Goal: Information Seeking & Learning: Learn about a topic

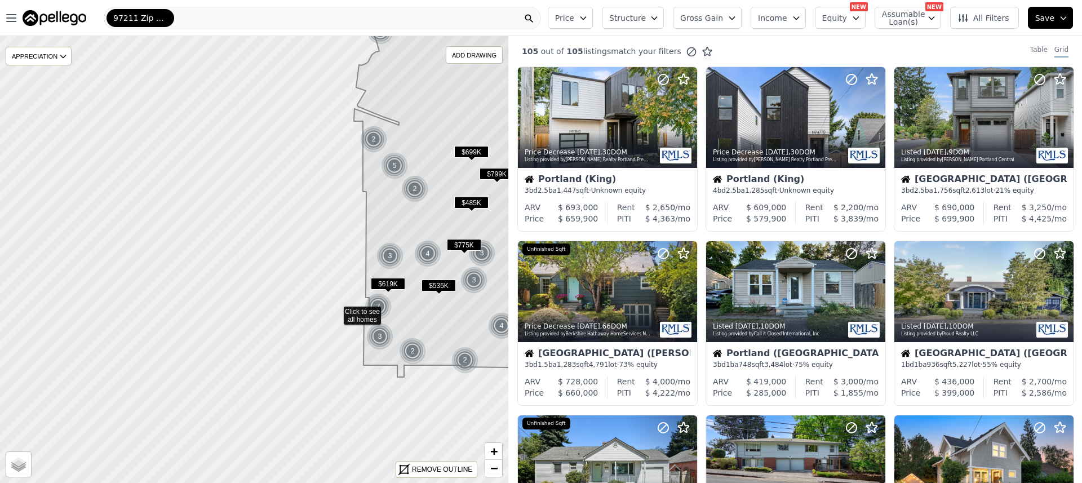
drag, startPoint x: 114, startPoint y: 337, endPoint x: 335, endPoint y: 312, distance: 222.4
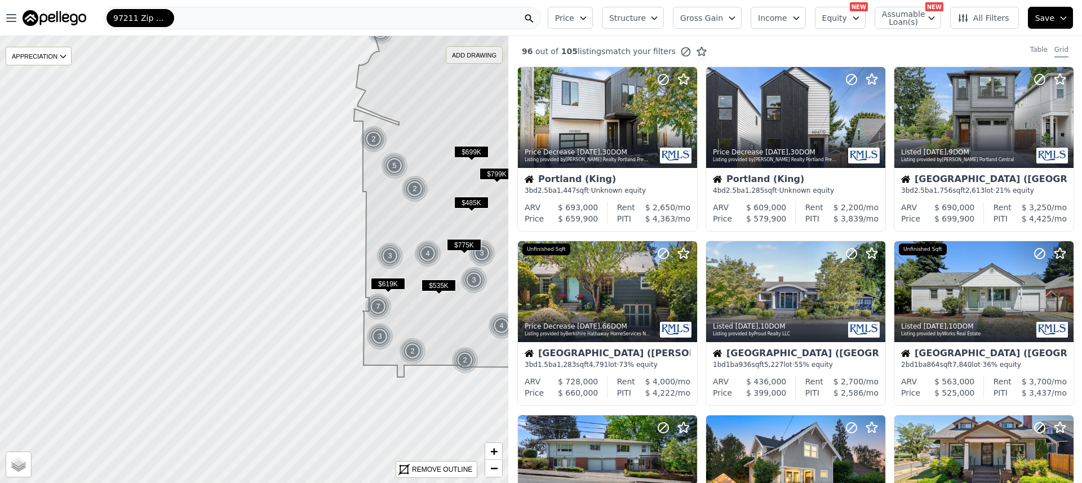
click at [479, 55] on div "ADD DRAWING" at bounding box center [474, 55] width 56 height 16
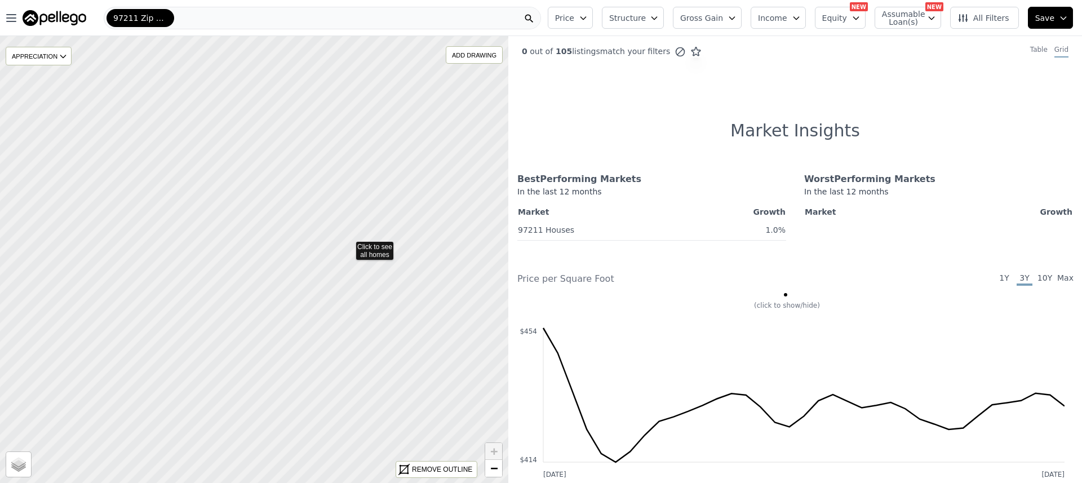
drag, startPoint x: 400, startPoint y: 347, endPoint x: 348, endPoint y: 247, distance: 112.7
click at [326, 275] on icon at bounding box center [254, 260] width 613 height 540
click at [303, 274] on div at bounding box center [254, 260] width 610 height 537
click at [329, 278] on div at bounding box center [254, 260] width 610 height 537
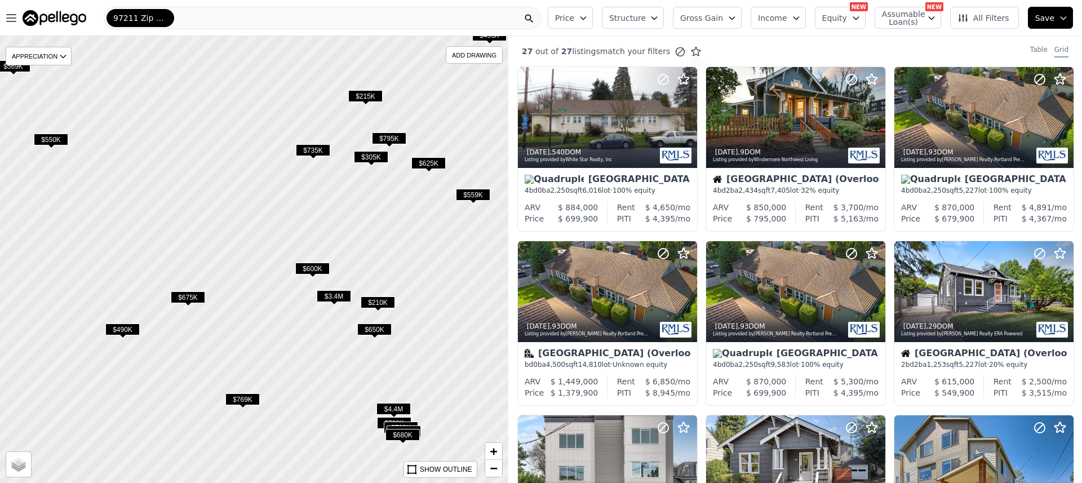
click at [318, 270] on span "$600K" at bounding box center [312, 269] width 34 height 12
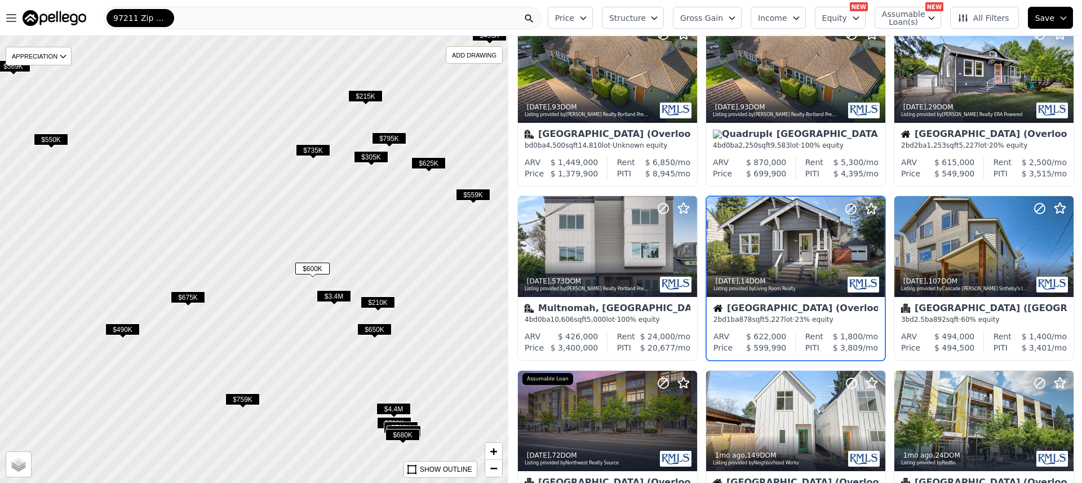
scroll to position [220, 0]
click at [813, 243] on div at bounding box center [849, 232] width 72 height 72
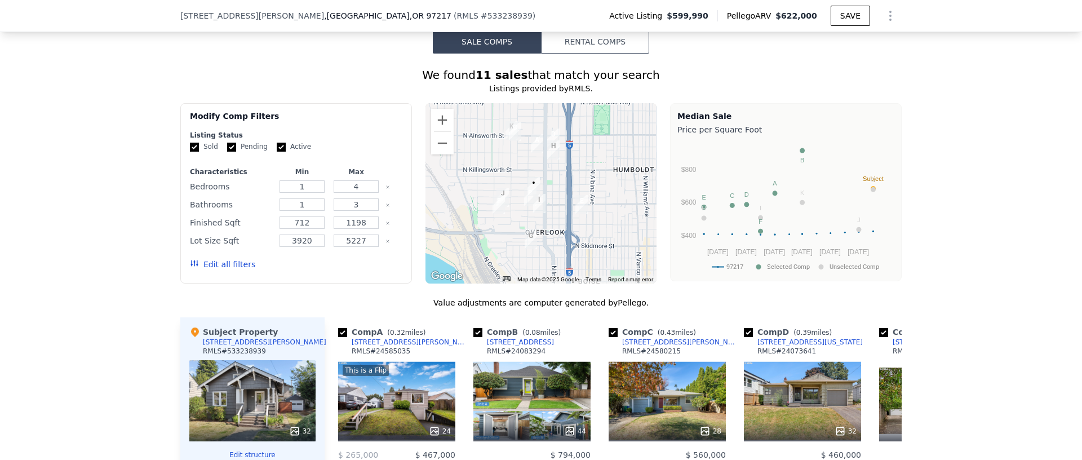
scroll to position [107, 0]
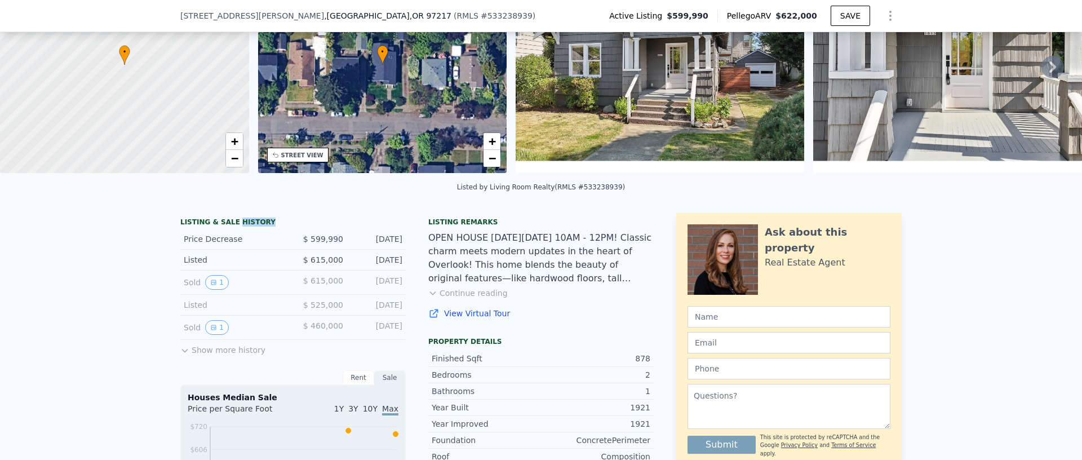
click at [218, 356] on button "Show more history" at bounding box center [222, 348] width 85 height 16
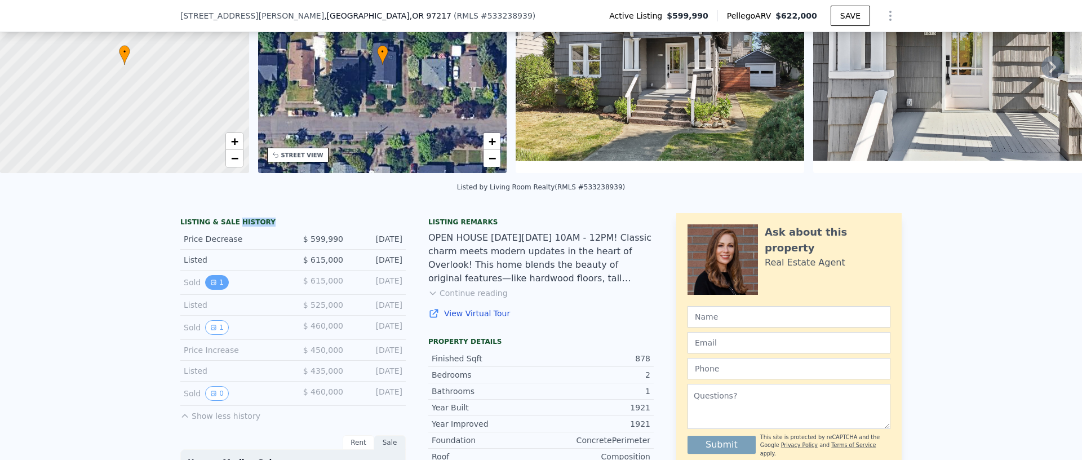
click at [211, 285] on icon "View historical data" at bounding box center [213, 282] width 5 height 5
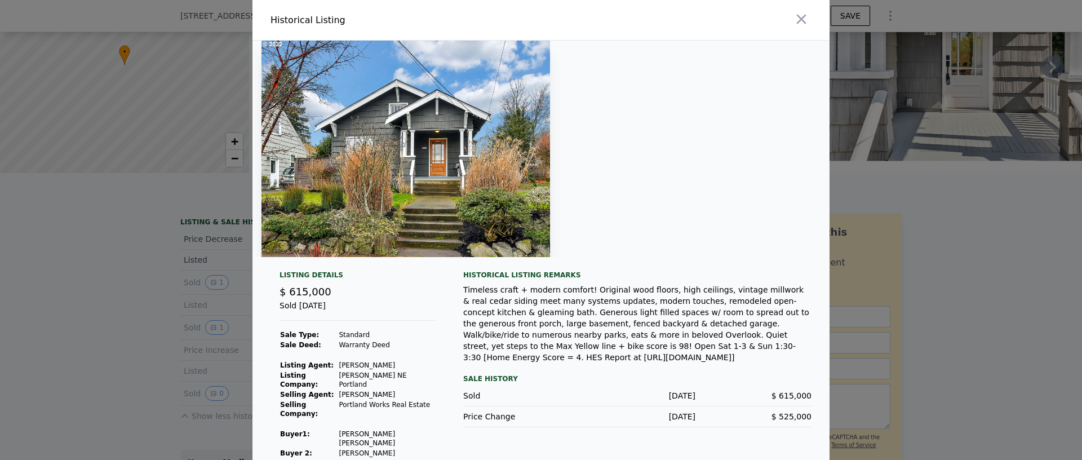
click at [490, 212] on img at bounding box center [406, 149] width 289 height 216
click at [242, 346] on div at bounding box center [541, 230] width 1082 height 460
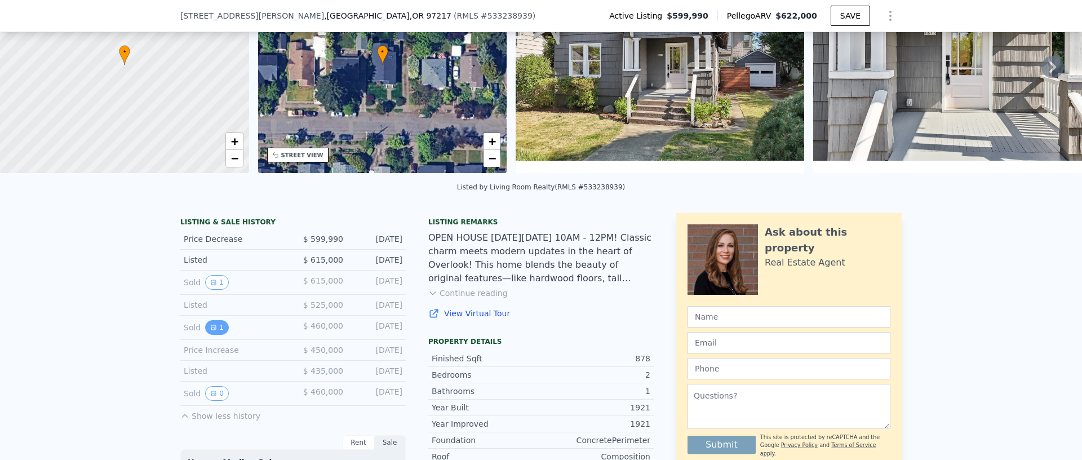
click at [211, 330] on icon "View historical data" at bounding box center [213, 327] width 5 height 5
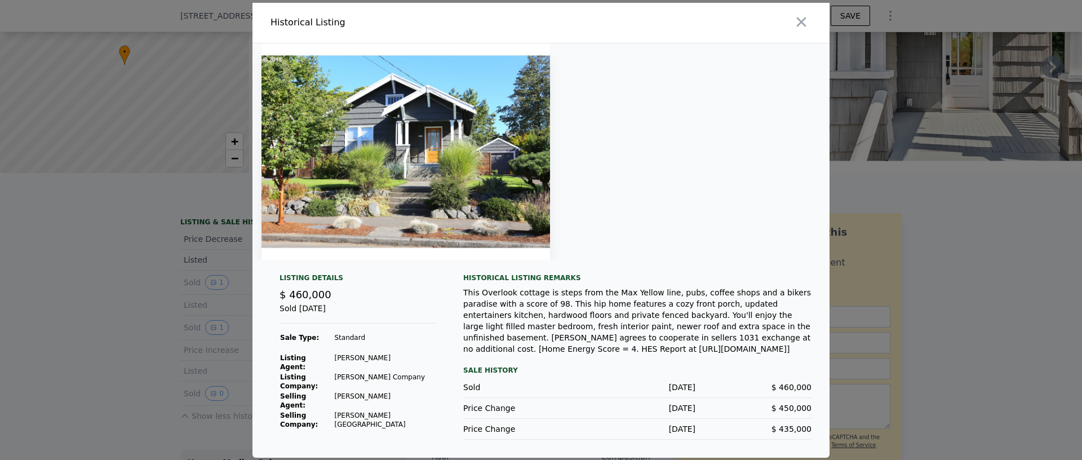
drag, startPoint x: 134, startPoint y: 378, endPoint x: 164, endPoint y: 375, distance: 30.5
click at [133, 378] on div at bounding box center [541, 230] width 1082 height 460
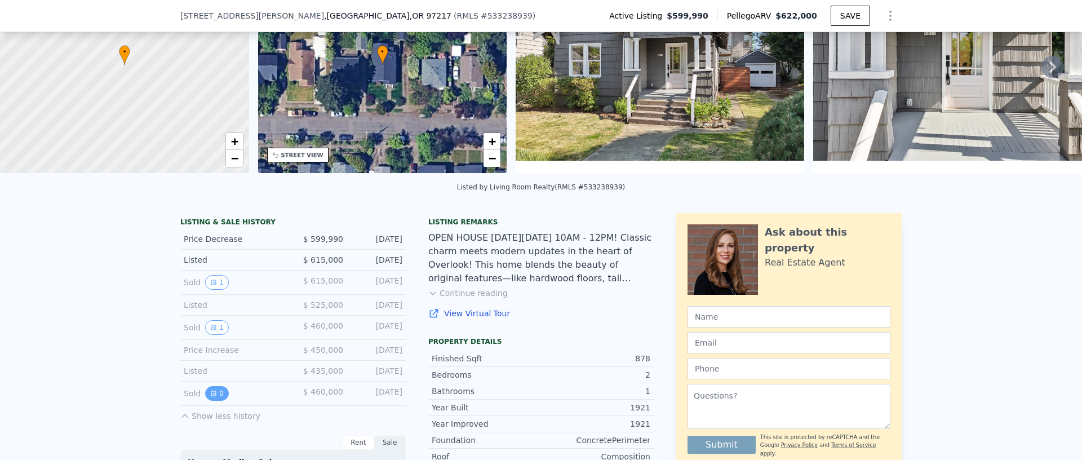
click at [211, 396] on icon "View historical data" at bounding box center [213, 393] width 5 height 5
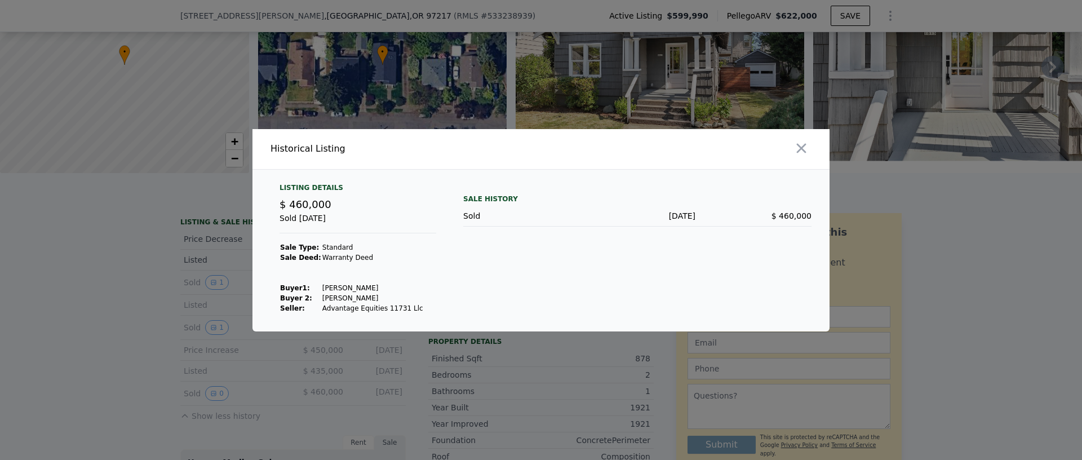
click at [202, 398] on div at bounding box center [541, 230] width 1082 height 460
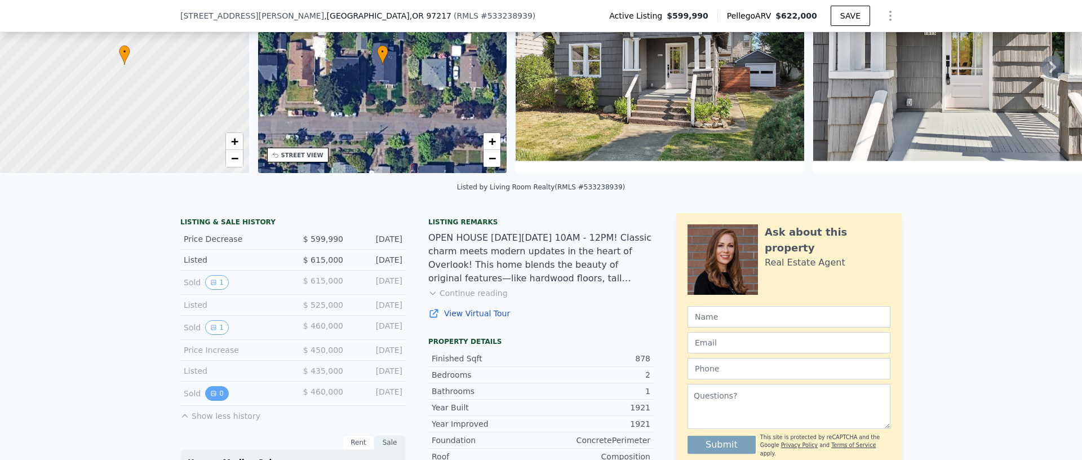
click at [205, 401] on button "0" at bounding box center [217, 393] width 24 height 15
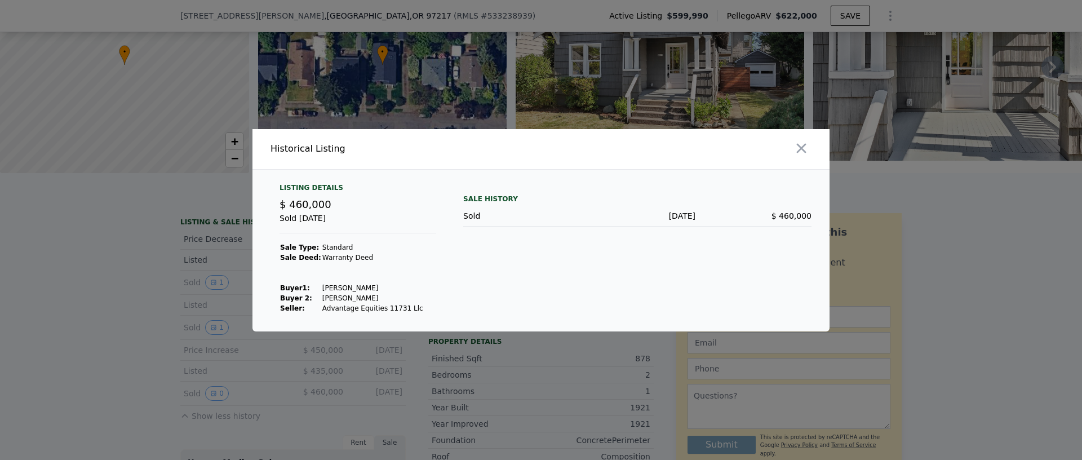
click at [217, 401] on div at bounding box center [541, 230] width 1082 height 460
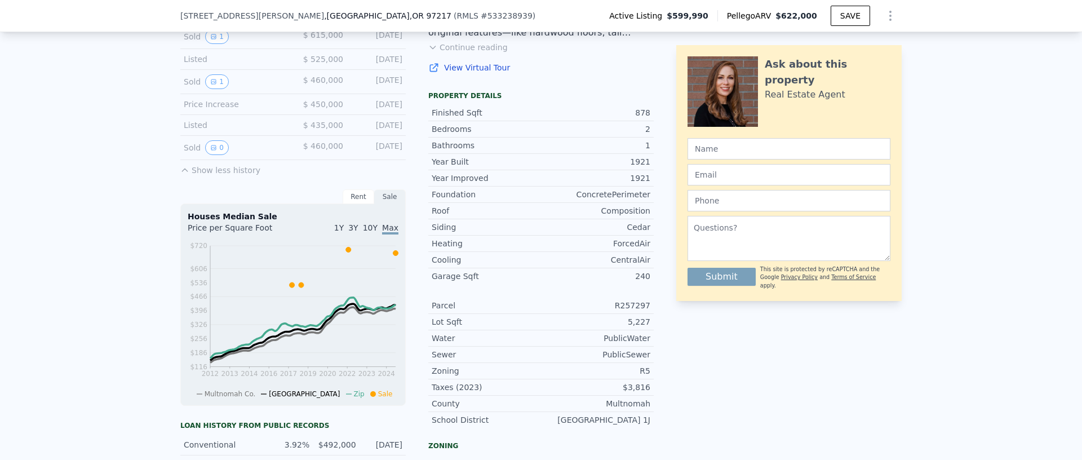
scroll to position [378, 0]
